Goal: Information Seeking & Learning: Learn about a topic

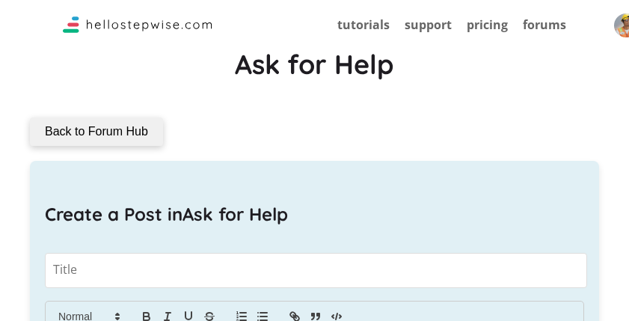
click at [247, 195] on div "Create a Post in Ask for Help" at bounding box center [315, 214] width 540 height 62
click at [372, 27] on link "tutorials" at bounding box center [364, 24] width 52 height 16
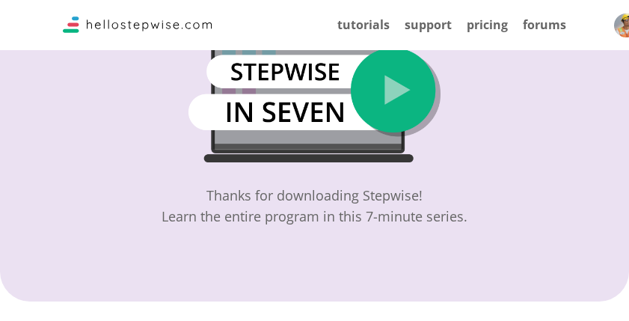
scroll to position [75, 0]
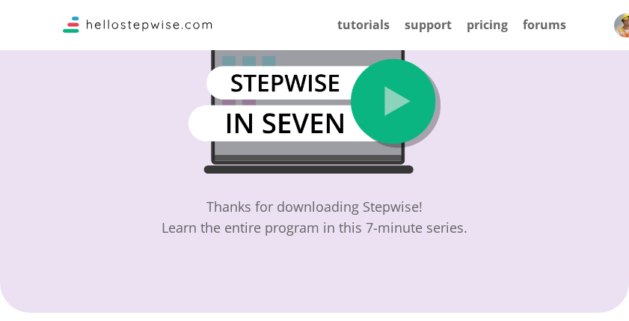
click at [412, 111] on img at bounding box center [314, 110] width 251 height 128
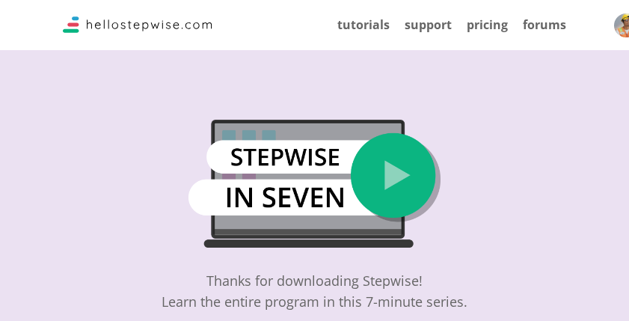
scroll to position [0, 0]
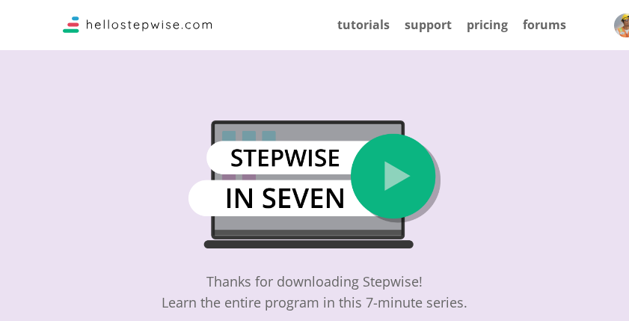
click at [379, 173] on img at bounding box center [314, 184] width 251 height 128
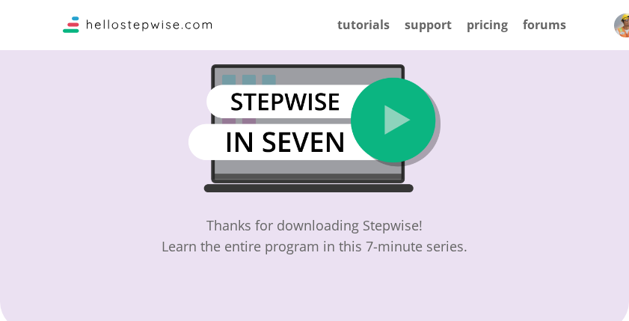
scroll to position [150, 0]
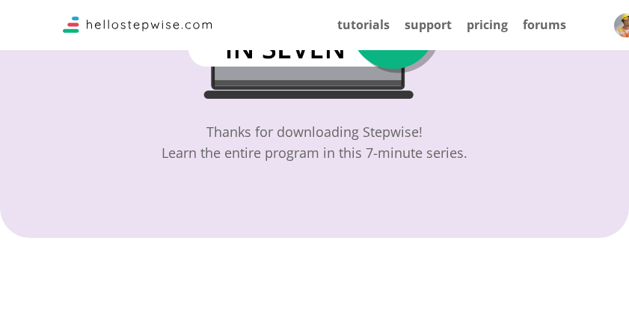
click at [352, 208] on div "Thanks for downloading Stepwise! Learn the entire program in this 7-minute seri…" at bounding box center [314, 44] width 629 height 388
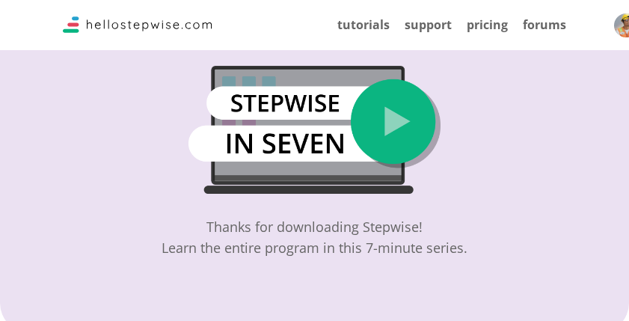
scroll to position [0, 0]
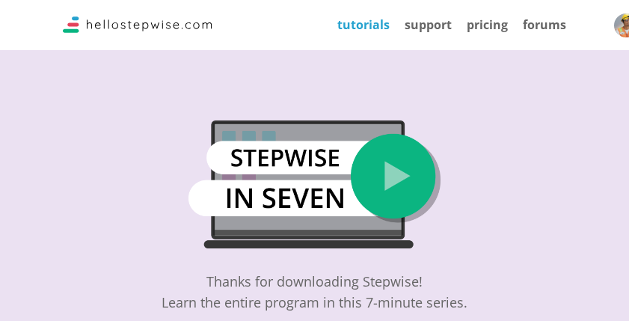
click at [368, 23] on link "tutorials" at bounding box center [364, 24] width 52 height 16
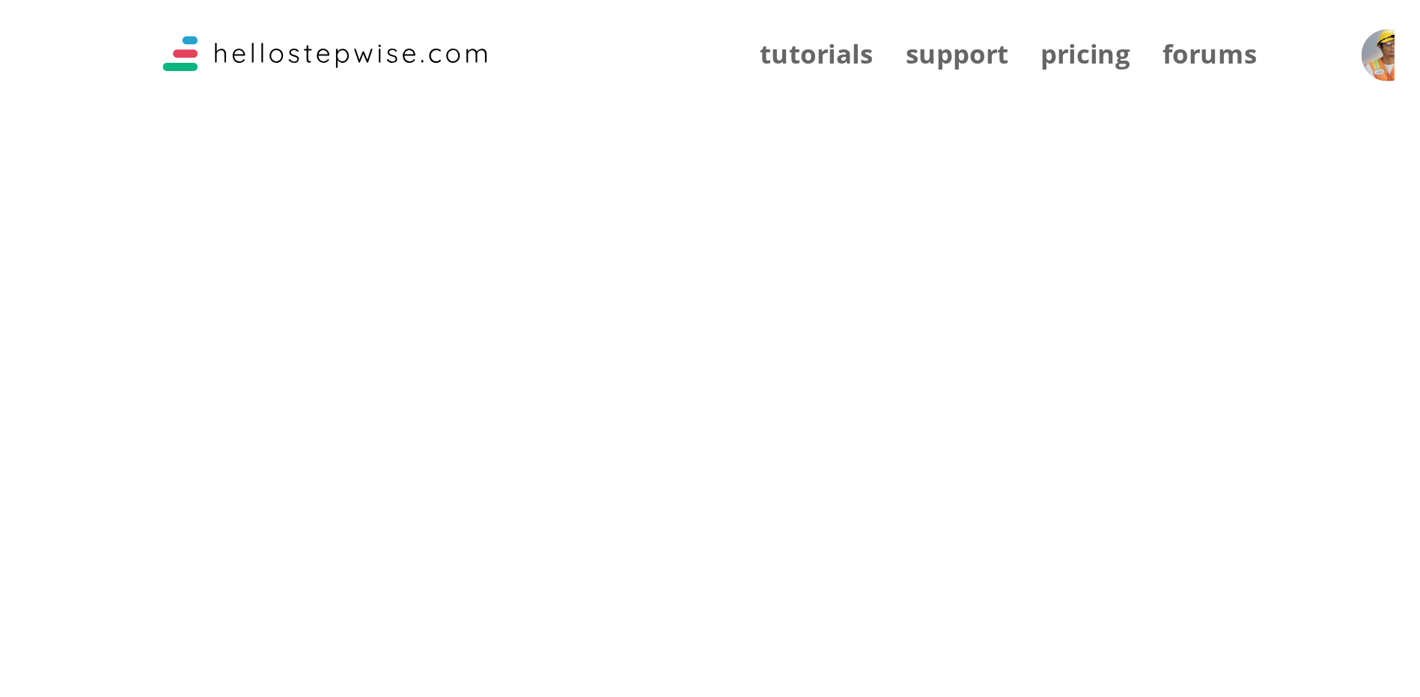
scroll to position [449, 0]
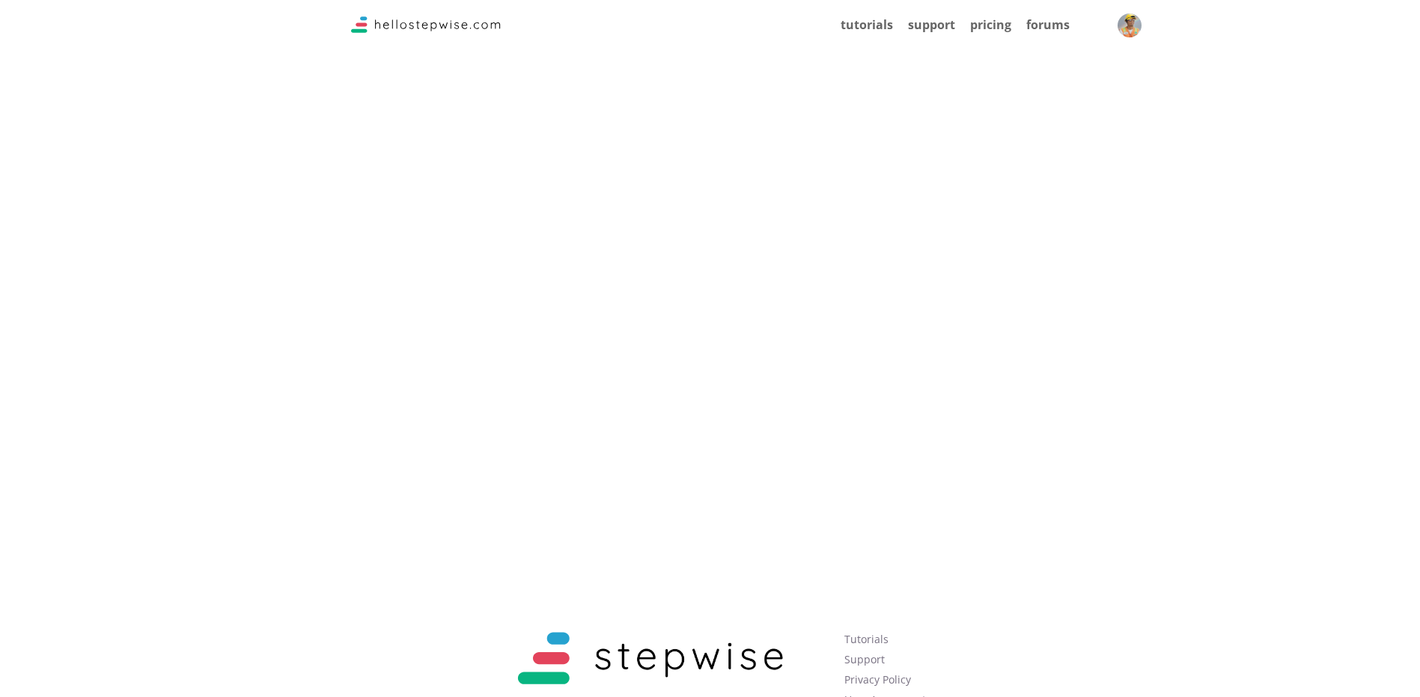
scroll to position [3204, 0]
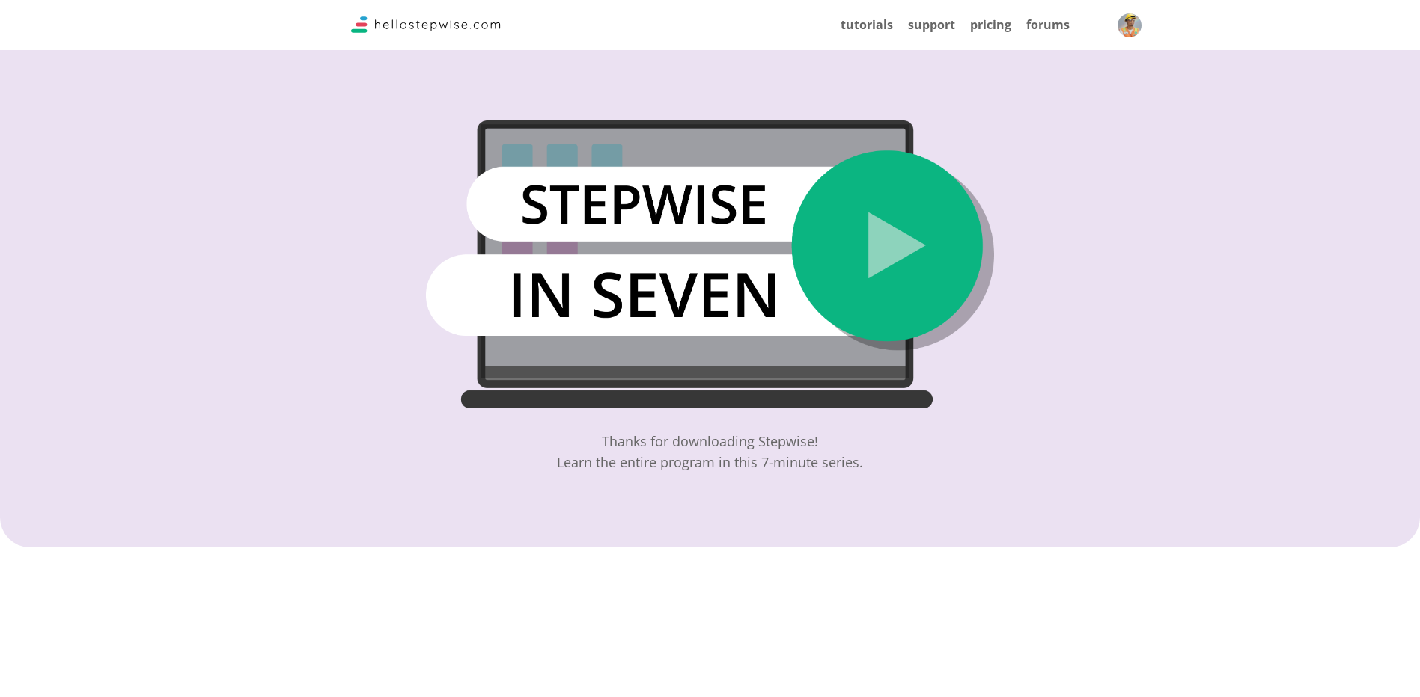
click at [867, 256] on img at bounding box center [710, 264] width 568 height 288
click at [740, 459] on div "Thanks for downloading Stepwise! Learn the entire program in this 7-minute seri…" at bounding box center [710, 452] width 306 height 42
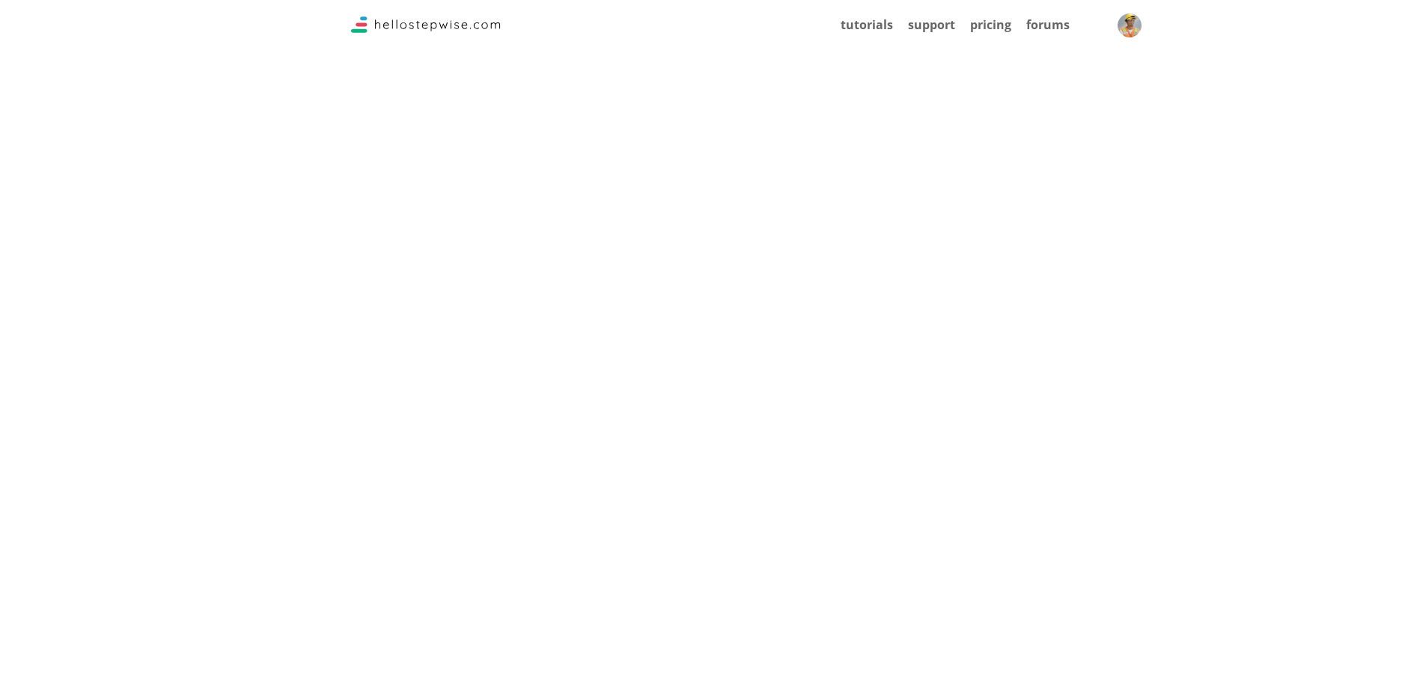
scroll to position [1646, 0]
